Goal: Navigation & Orientation: Find specific page/section

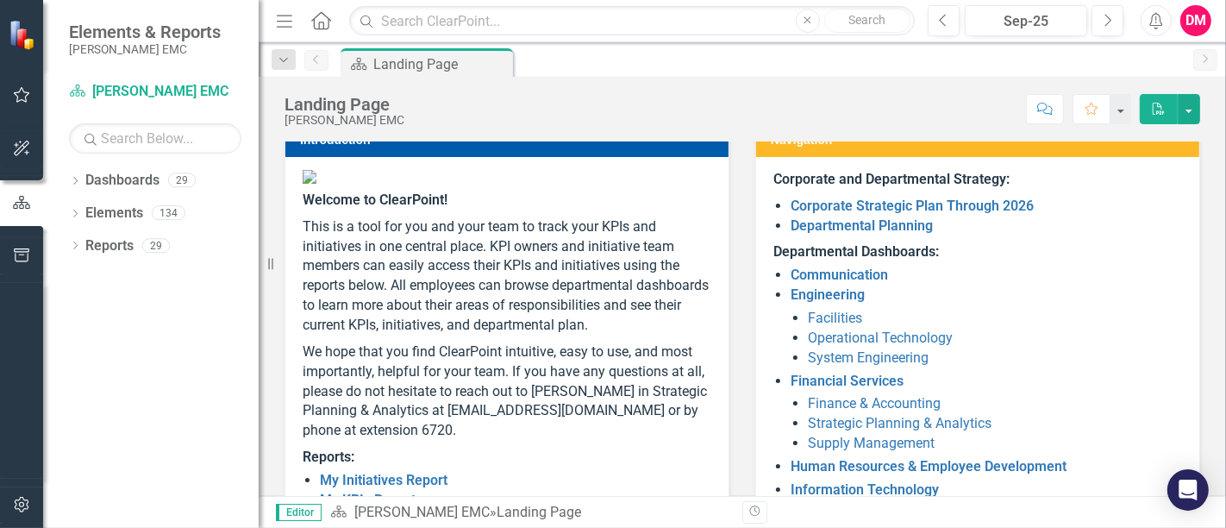
scroll to position [76, 0]
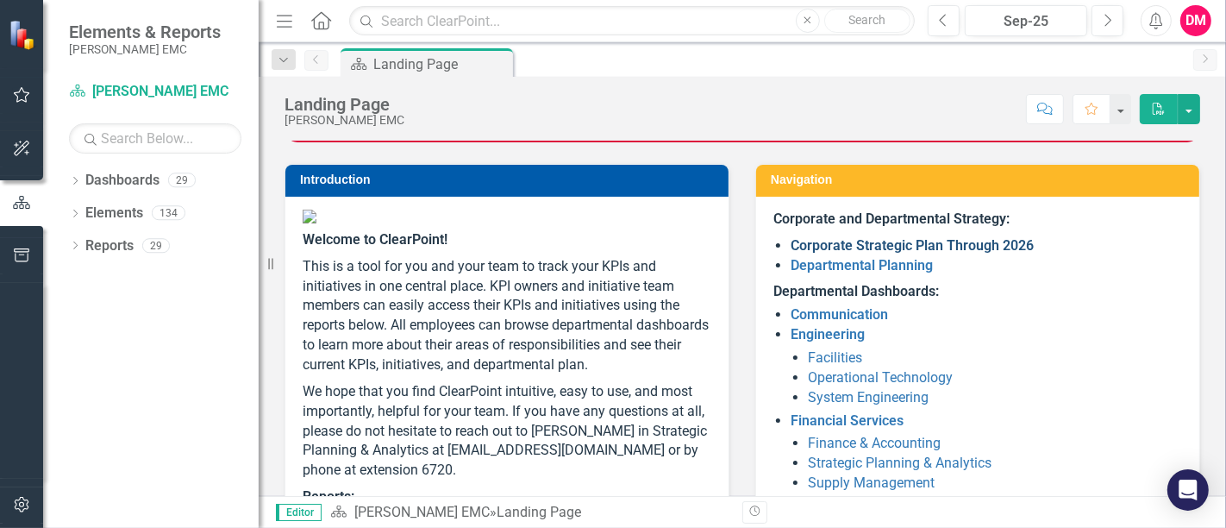
click at [970, 241] on link "Corporate Strategic Plan Through 2026" at bounding box center [912, 245] width 243 height 16
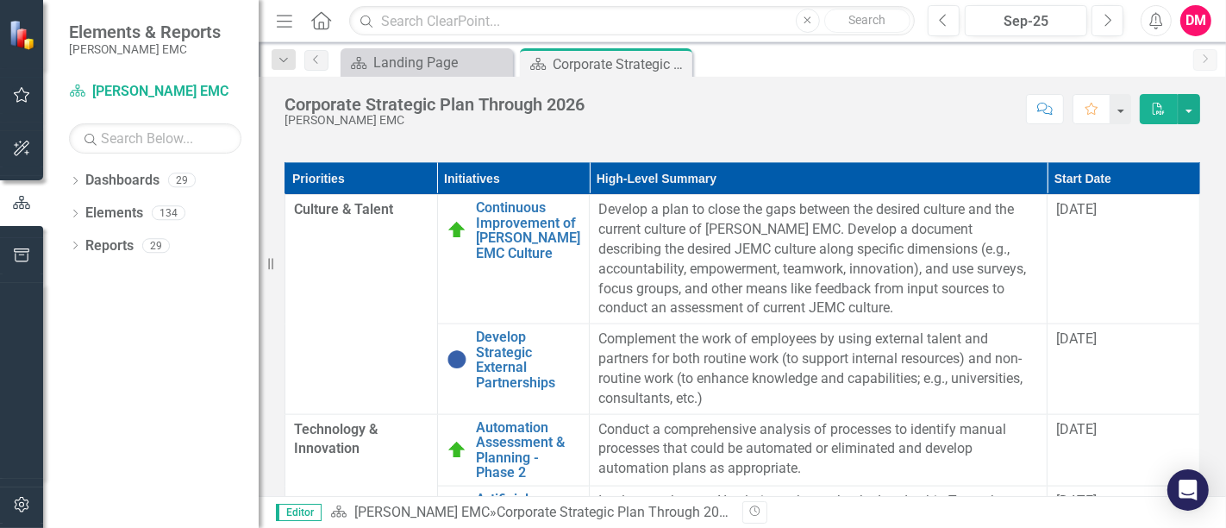
scroll to position [1882, 0]
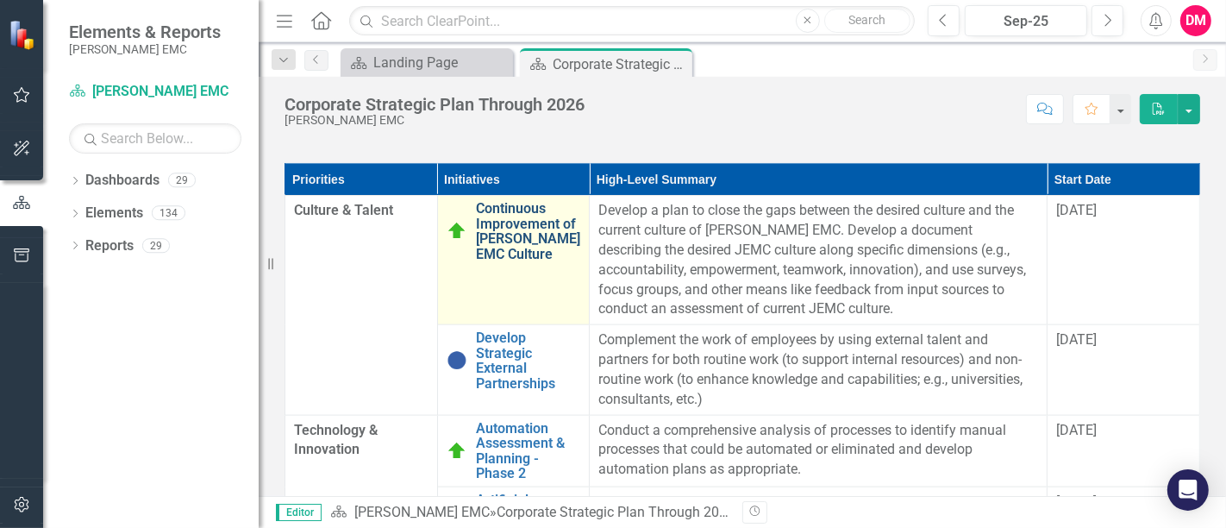
click at [505, 261] on link "Continuous Improvement of [PERSON_NAME] EMC Culture" at bounding box center [528, 231] width 105 height 60
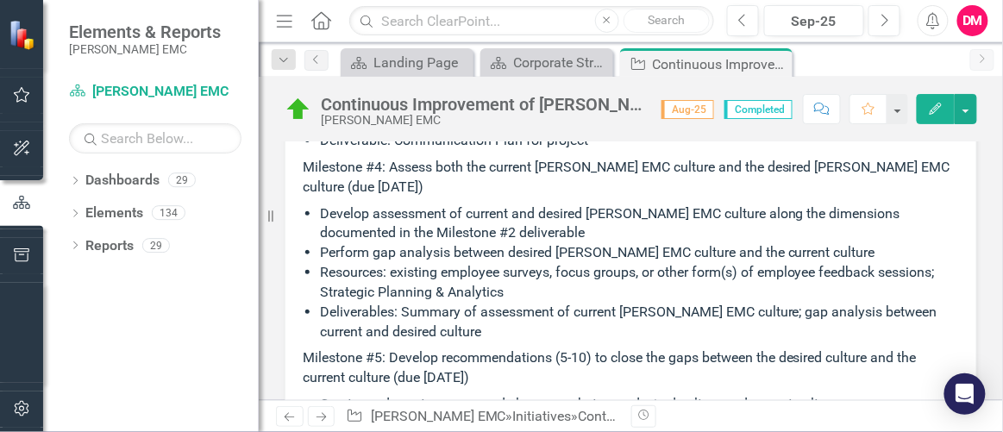
scroll to position [4016, 0]
drag, startPoint x: 269, startPoint y: 212, endPoint x: 191, endPoint y: 206, distance: 78.7
click at [191, 206] on div "Elements & Reports [PERSON_NAME] EMC Dashboard [PERSON_NAME] EMC Search Dropdow…" at bounding box center [129, 216] width 259 height 432
click at [27, 204] on icon "button" at bounding box center [21, 202] width 17 height 13
click at [3, 187] on div at bounding box center [21, 202] width 43 height 53
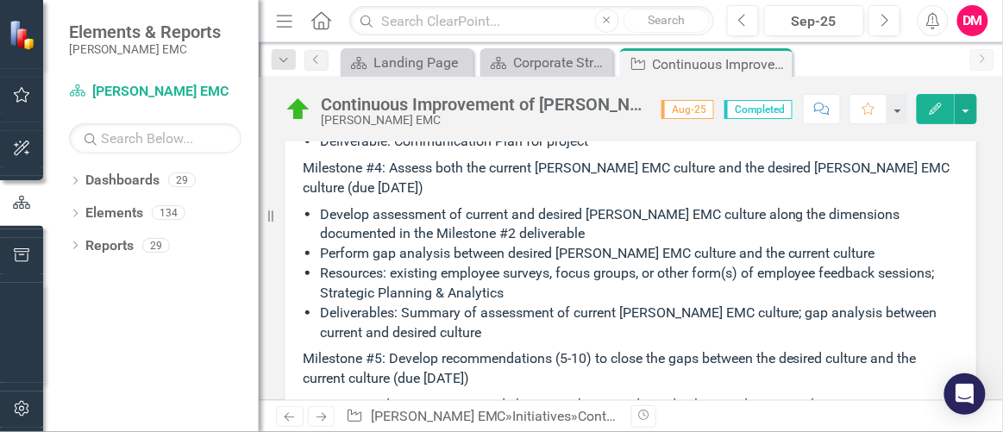
click at [27, 210] on button "button" at bounding box center [21, 203] width 43 height 28
drag, startPoint x: 272, startPoint y: 214, endPoint x: 9, endPoint y: 209, distance: 262.2
click at [9, 209] on div "Elements & Reports [PERSON_NAME] EMC Dashboard [PERSON_NAME] EMC Search Dropdow…" at bounding box center [129, 216] width 259 height 432
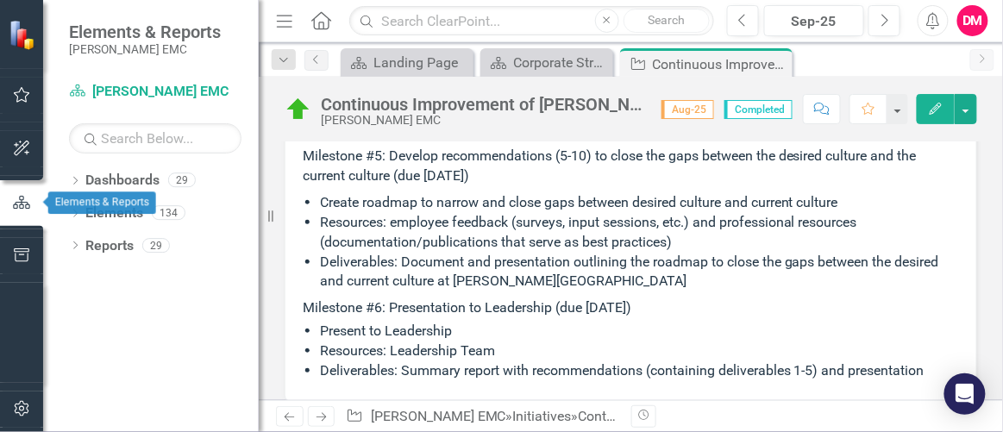
scroll to position [4215, 0]
